Goal: Check status

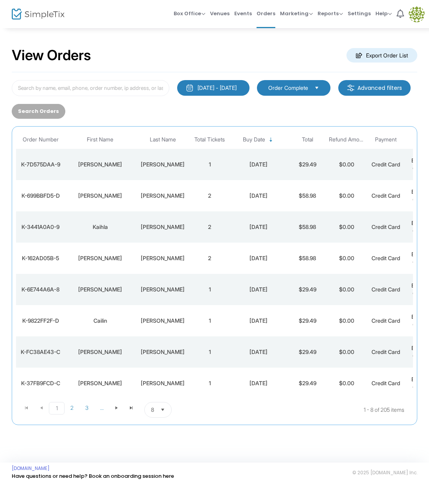
click at [209, 163] on td "1" at bounding box center [209, 164] width 39 height 31
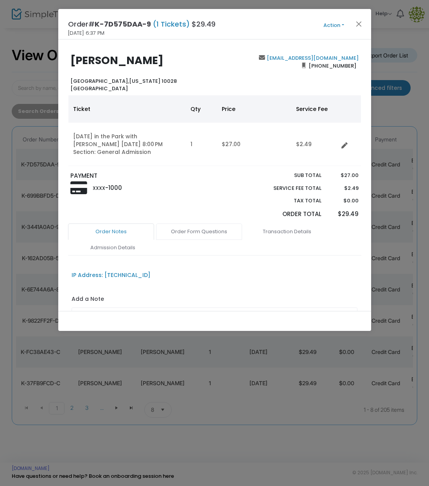
click at [204, 227] on link "Order Form Questions" at bounding box center [199, 231] width 86 height 16
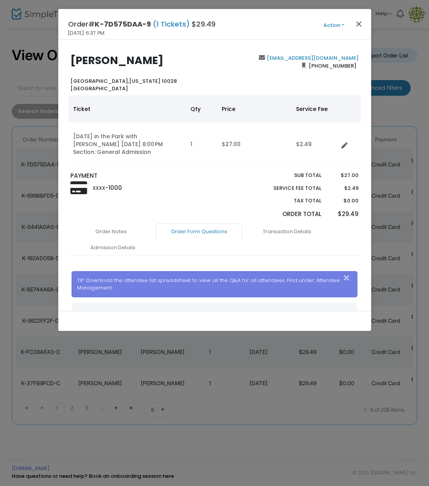
click at [361, 23] on button "Close" at bounding box center [358, 24] width 10 height 10
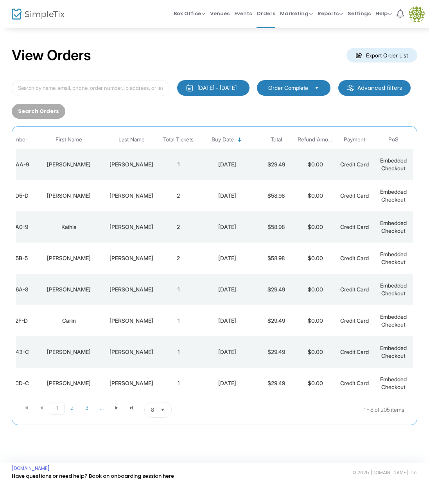
scroll to position [0, 33]
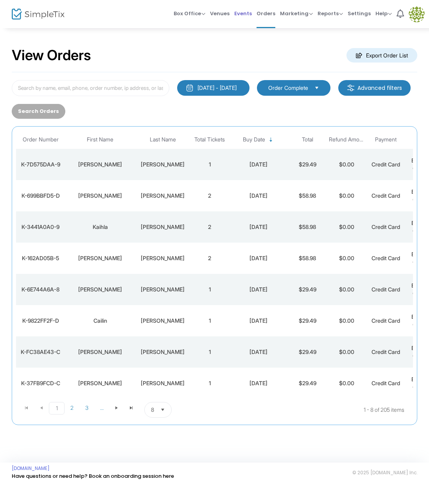
click at [246, 13] on span "Events" at bounding box center [243, 14] width 18 height 20
